Goal: Transaction & Acquisition: Purchase product/service

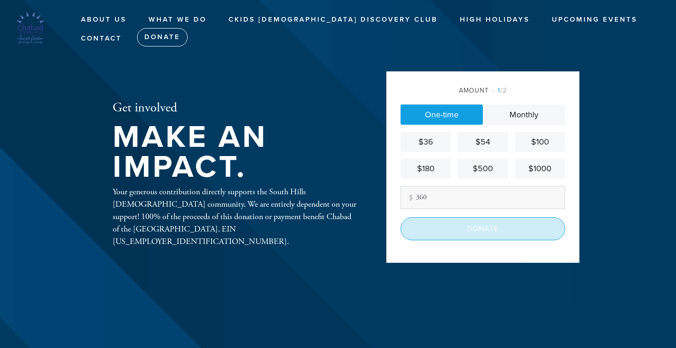
type input "360"
click at [476, 230] on input "Donate" at bounding box center [483, 228] width 165 height 23
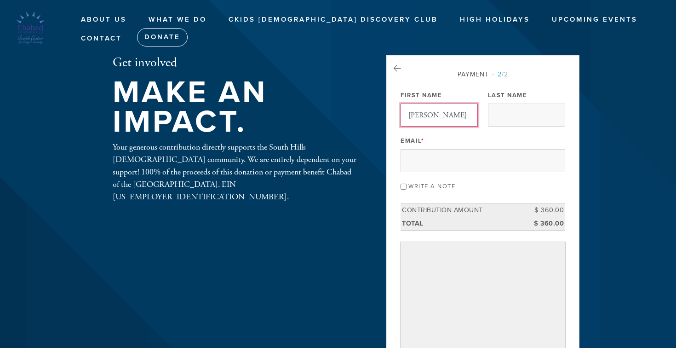
type input "[PERSON_NAME]"
type input "Pilossoph"
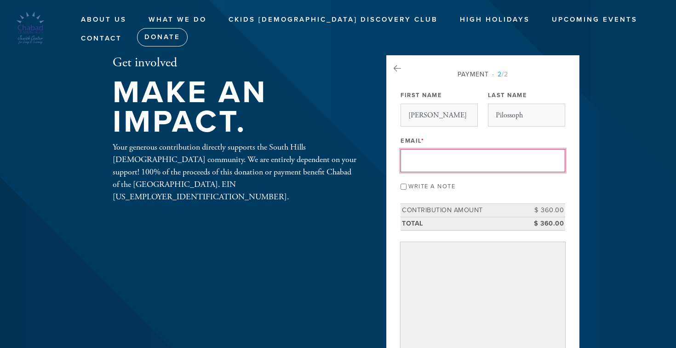
type input "spilossoph@gmail.com"
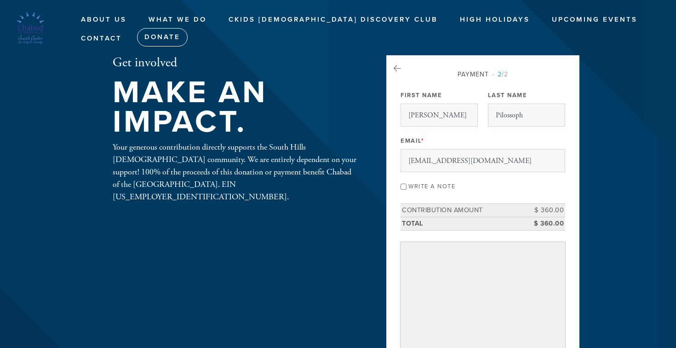
click at [404, 186] on input "Write a note" at bounding box center [404, 187] width 6 height 6
checkbox input "true"
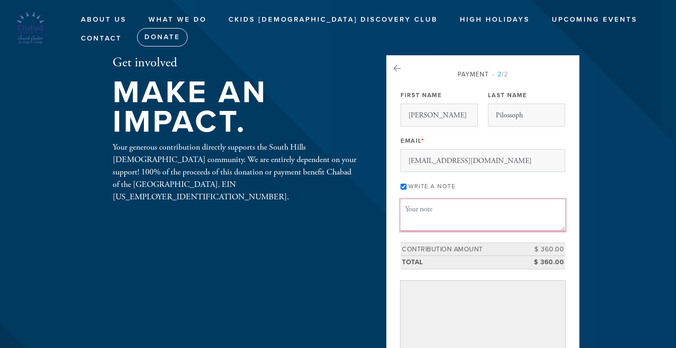
click at [420, 209] on textarea "Message or dedication" at bounding box center [483, 214] width 165 height 31
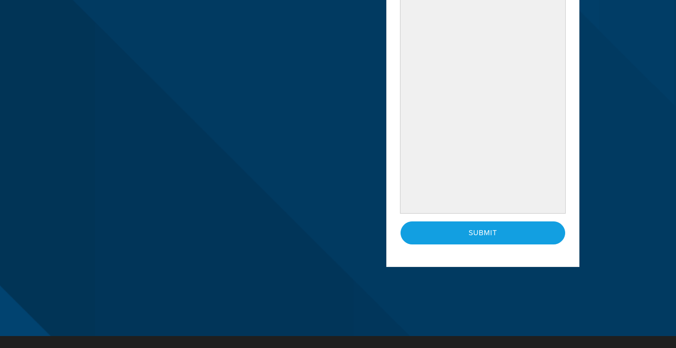
scroll to position [396, 0]
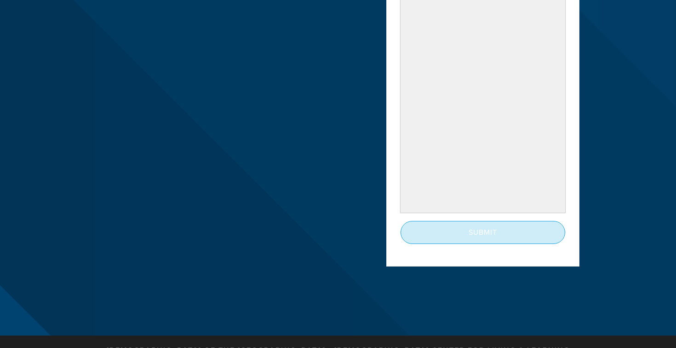
type textarea "In honor of Rabbi Mendy's birthday- Mazal Tov!"
click at [445, 230] on input "Submit" at bounding box center [483, 232] width 165 height 23
